Goal: Find specific page/section: Find specific page/section

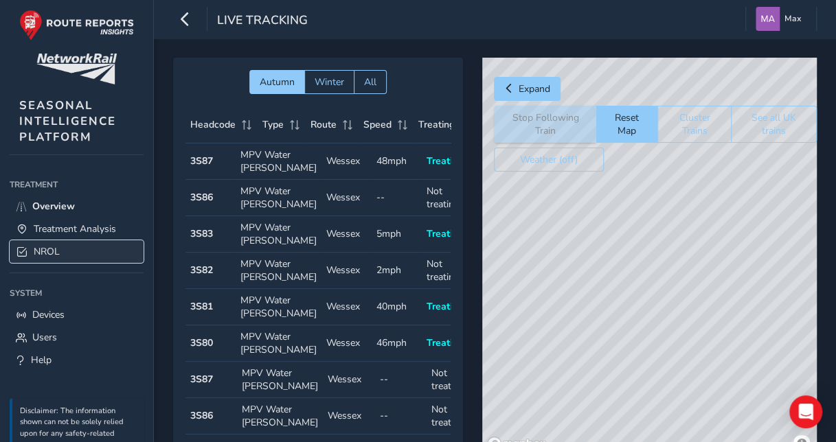
click at [73, 251] on link "NROL" at bounding box center [77, 251] width 134 height 23
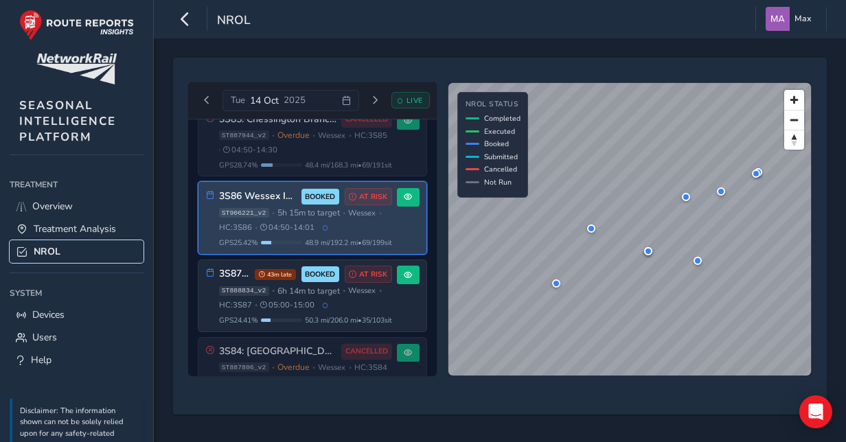
scroll to position [282, 0]
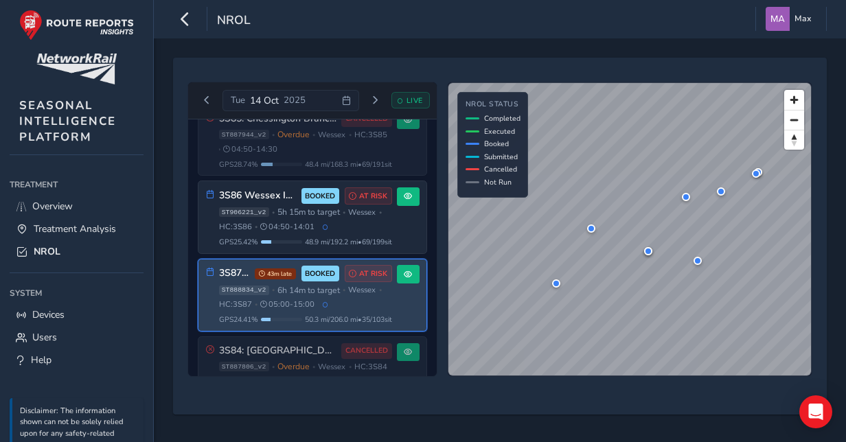
click at [236, 268] on h3 "3S87 WAR Outer (04:00-14:00 MO, 05:00 - 15:00 Tue - Sun)" at bounding box center [234, 274] width 31 height 12
click at [253, 303] on div "ST888834_v2 • 6h 14m to target • [GEOGRAPHIC_DATA] • HC: 3S87 • 05:00 - 15:00" at bounding box center [305, 297] width 173 height 25
click at [408, 270] on button at bounding box center [408, 274] width 23 height 19
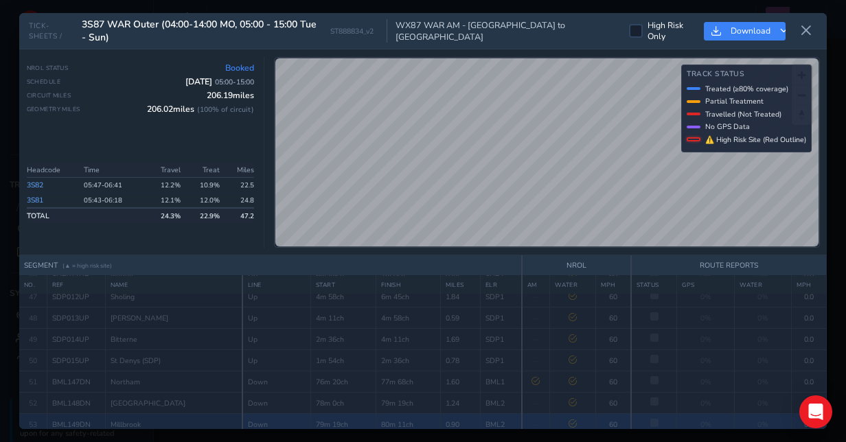
scroll to position [1076, 0]
click at [403, 415] on td "80m 11ch" at bounding box center [408, 425] width 65 height 21
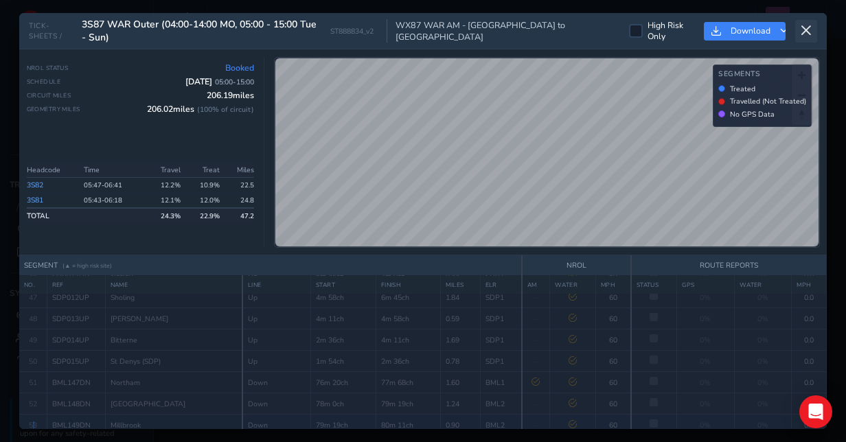
click at [803, 32] on icon at bounding box center [806, 31] width 12 height 12
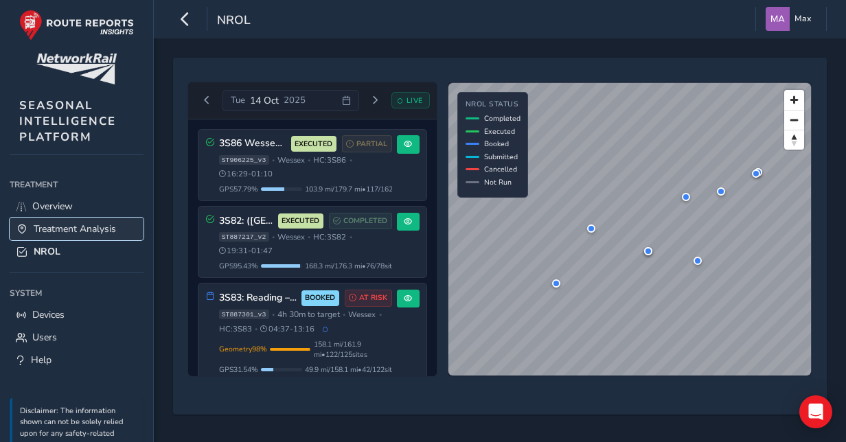
click at [89, 237] on link "Treatment Analysis" at bounding box center [77, 229] width 134 height 23
